Goal: Information Seeking & Learning: Check status

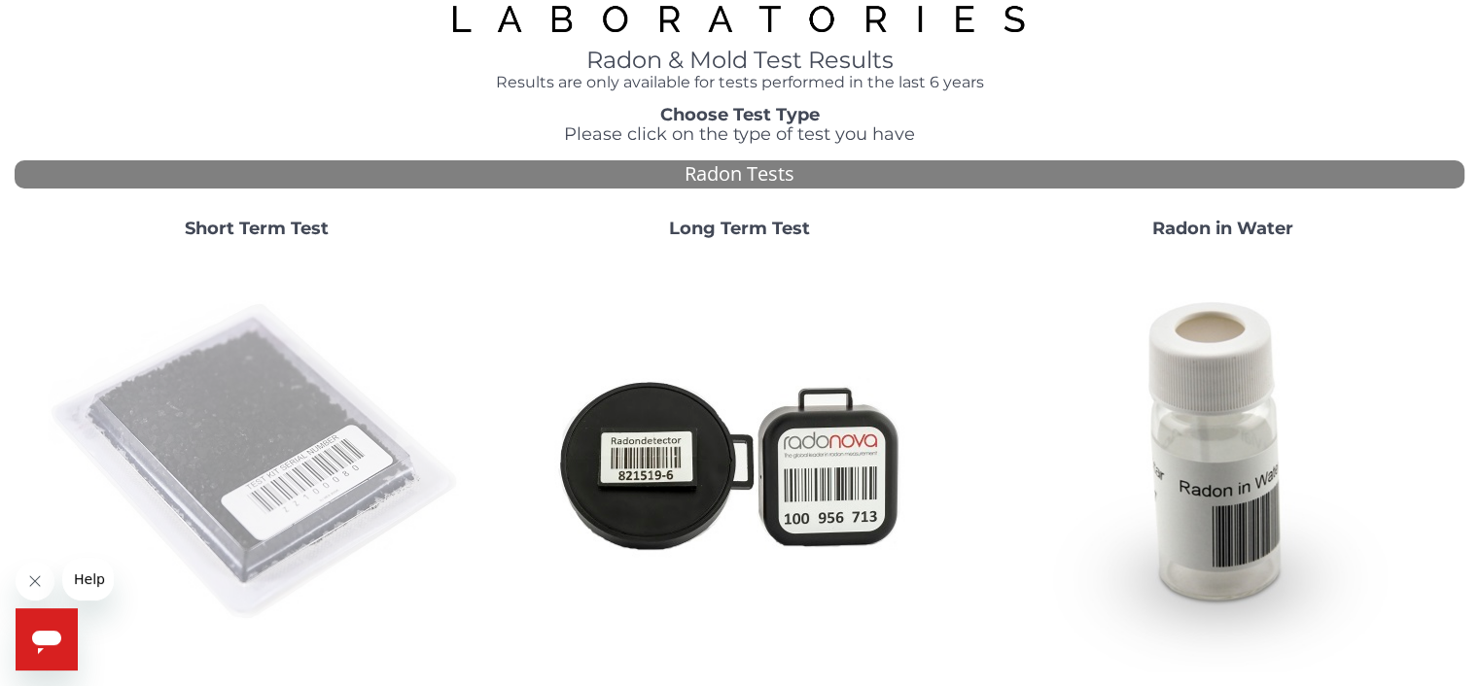
scroll to position [97, 0]
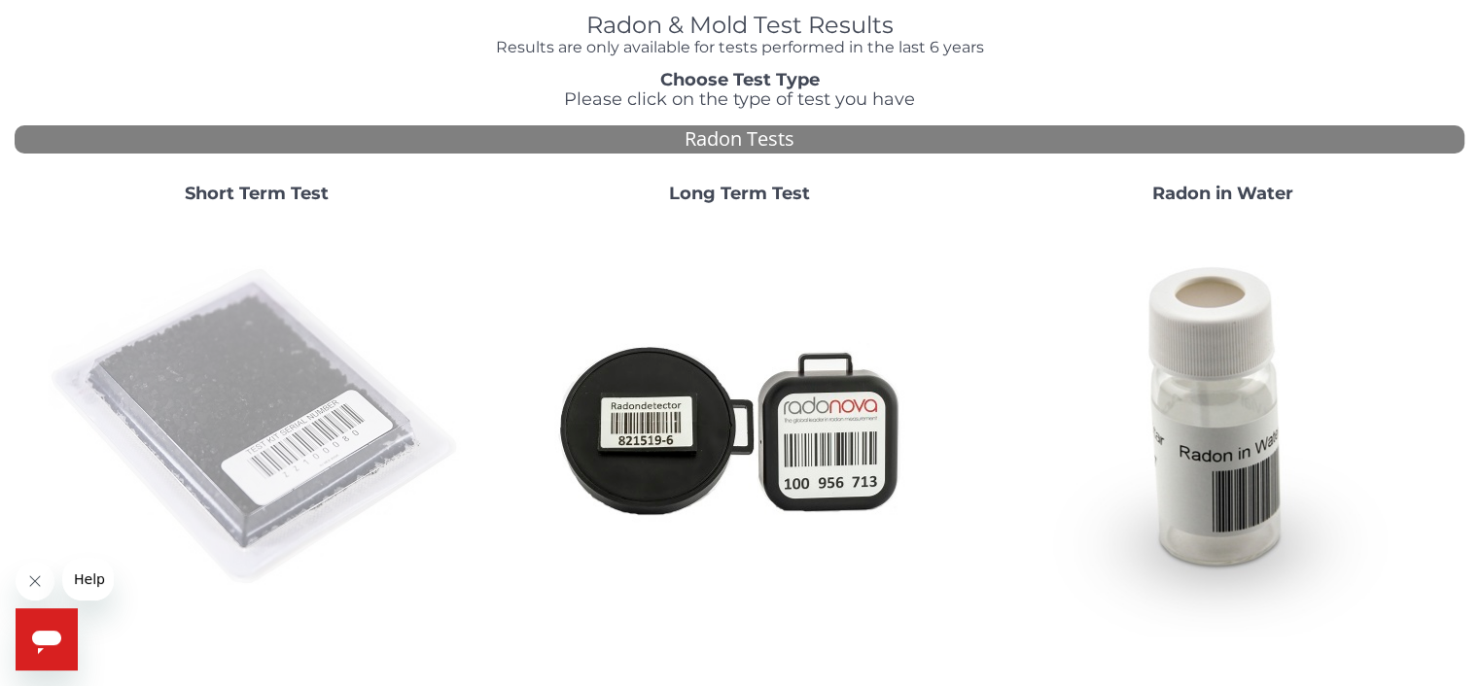
click at [209, 414] on img at bounding box center [257, 428] width 418 height 418
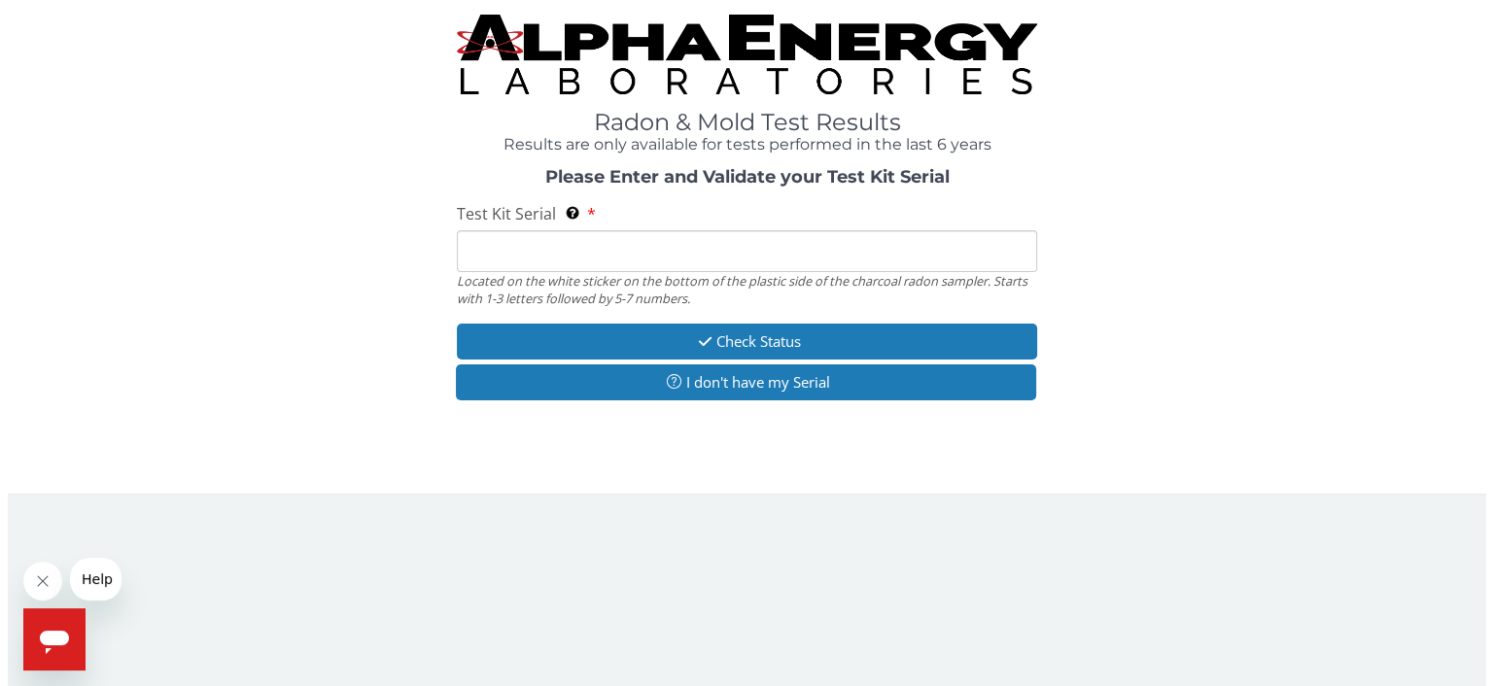
scroll to position [0, 0]
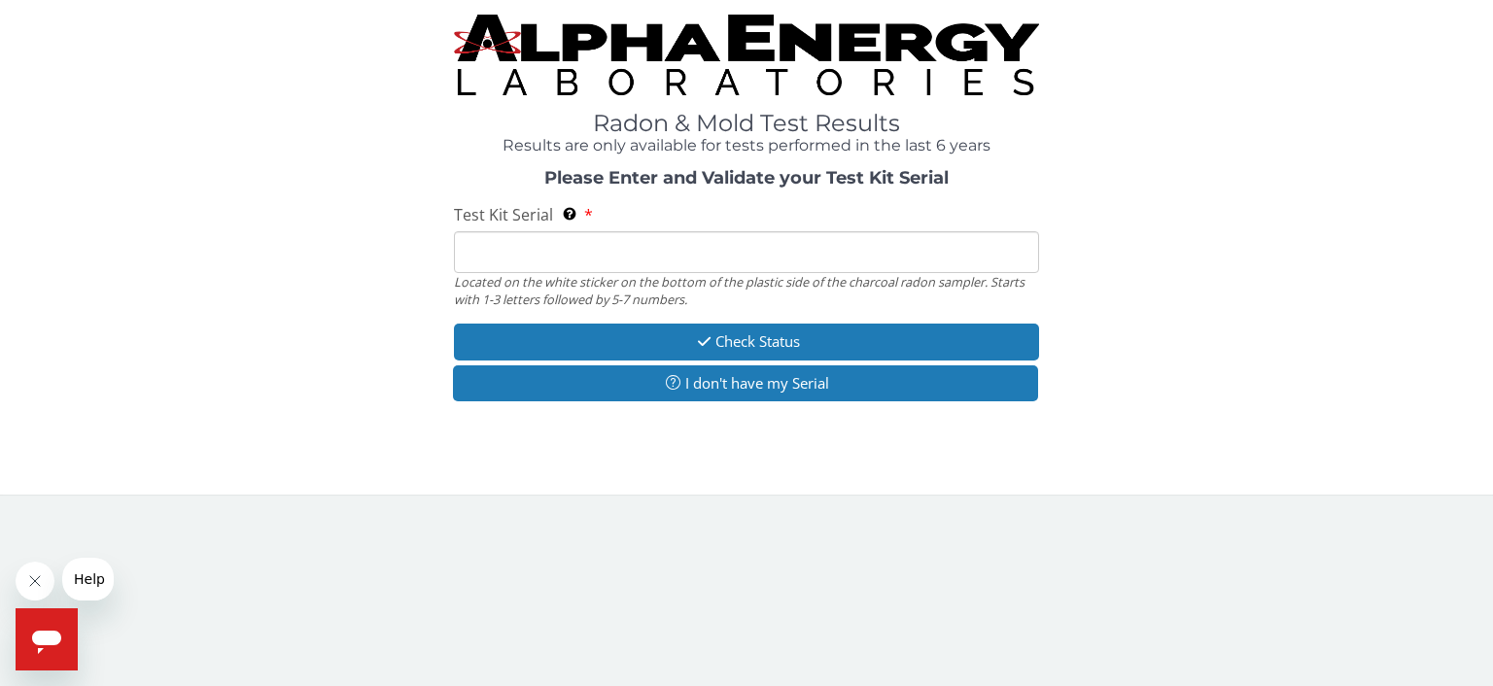
click at [498, 228] on div "Test Kit Serial Located on the white sticker on the bottom of the plastic side …" at bounding box center [746, 256] width 585 height 104
click at [520, 253] on input "Test Kit Serial Located on the white sticker on the bottom of the plastic side …" at bounding box center [746, 252] width 585 height 42
type input "FE463260"
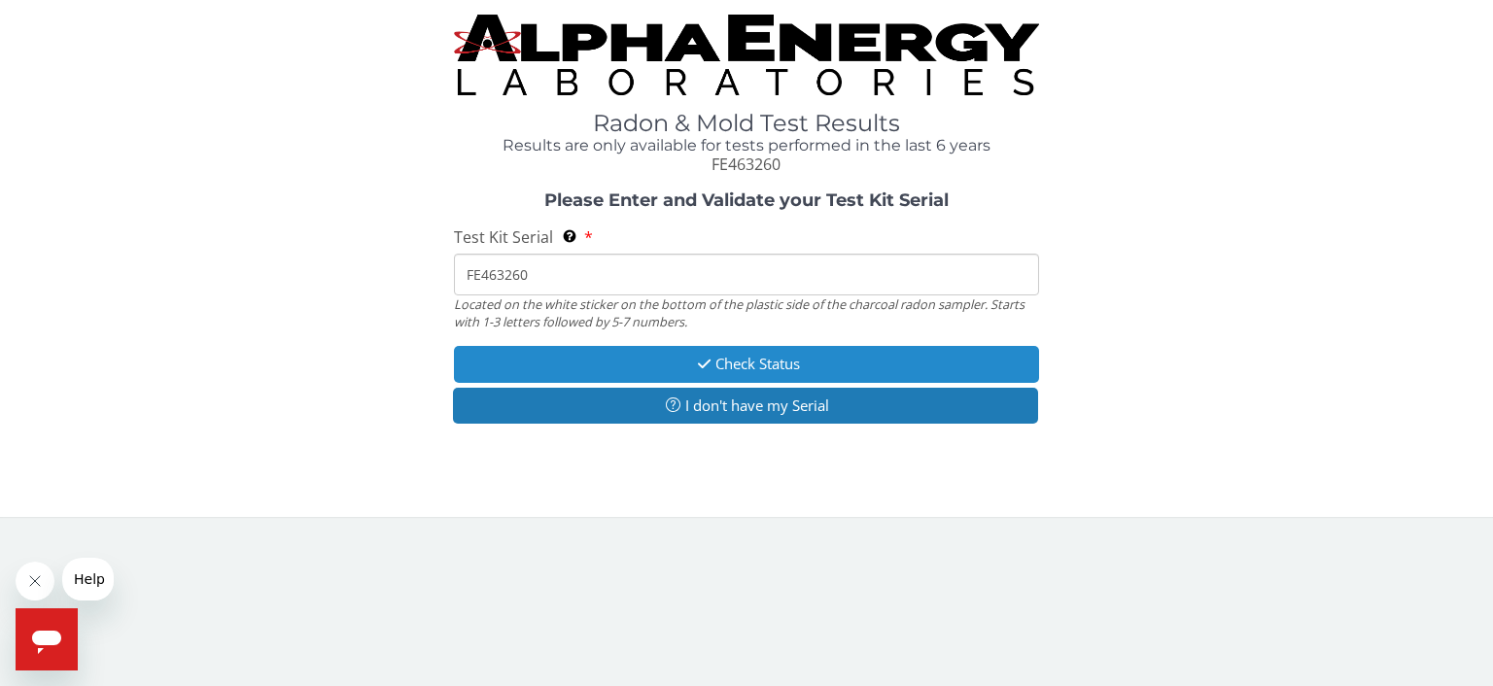
click at [765, 363] on button "Check Status" at bounding box center [746, 364] width 585 height 36
